Goal: Book appointment/travel/reservation

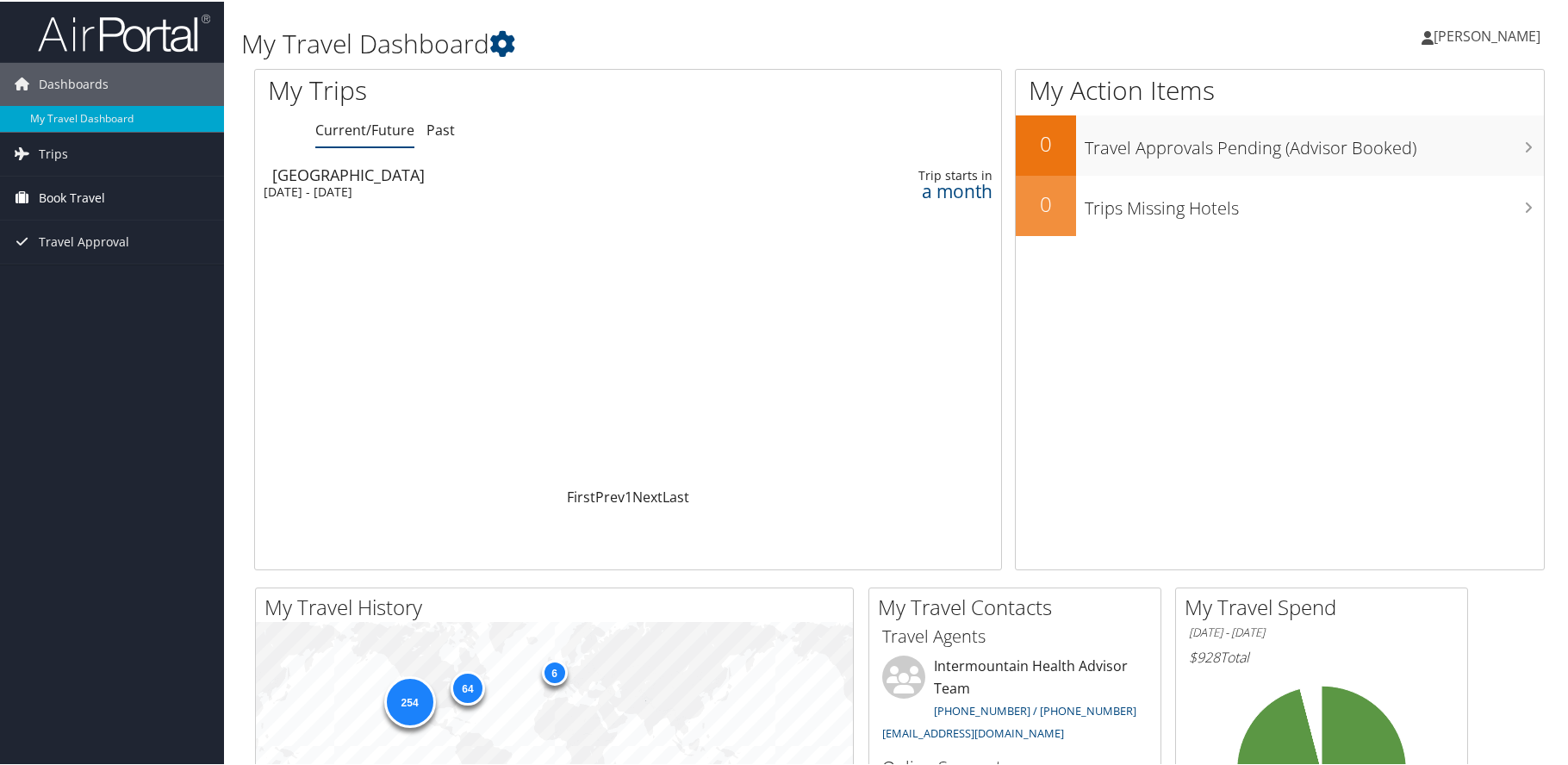
click at [88, 195] on span "Book Travel" at bounding box center [72, 196] width 66 height 43
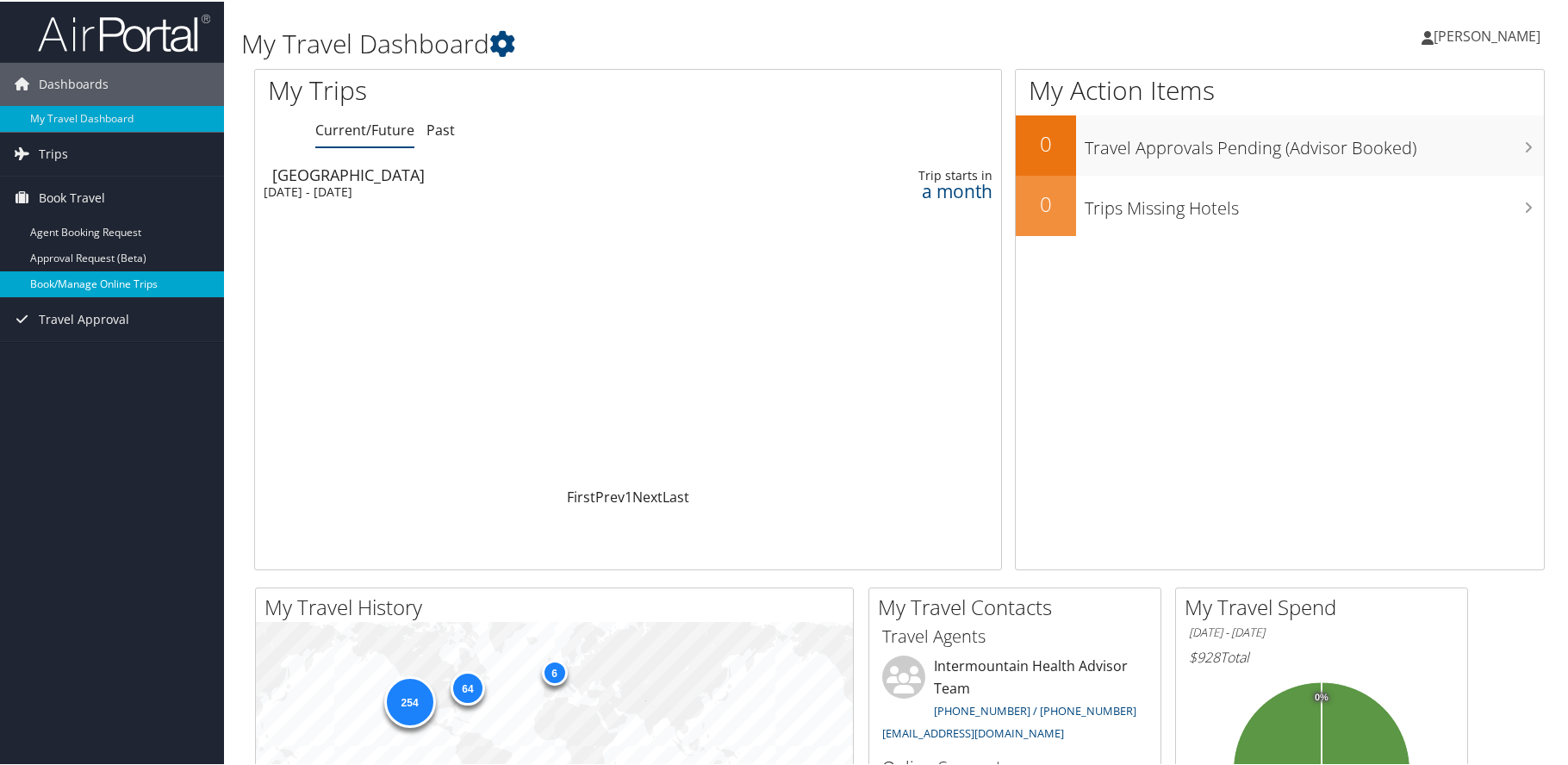
click at [104, 288] on link "Book/Manage Online Trips" at bounding box center [112, 283] width 224 height 26
